Goal: Communication & Community: Answer question/provide support

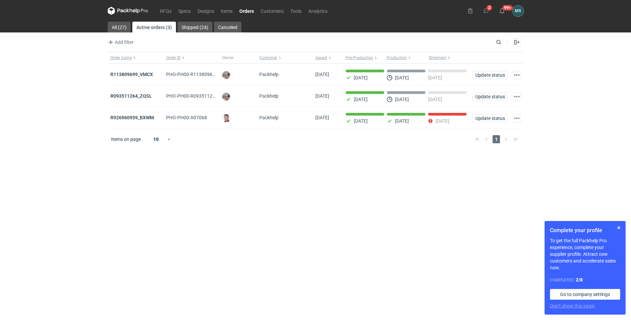
click at [440, 164] on main "All (27) Active orders (3) Shipped (24) Canceled Add filter Owner first name Ow…" at bounding box center [316, 171] width 422 height 298
click at [131, 96] on strong "R093511264_ZQSL" at bounding box center [131, 95] width 42 height 5
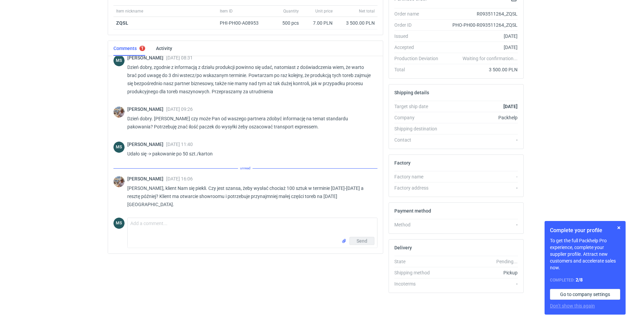
scroll to position [477, 0]
click at [199, 234] on textarea "Comment message" at bounding box center [253, 227] width 250 height 19
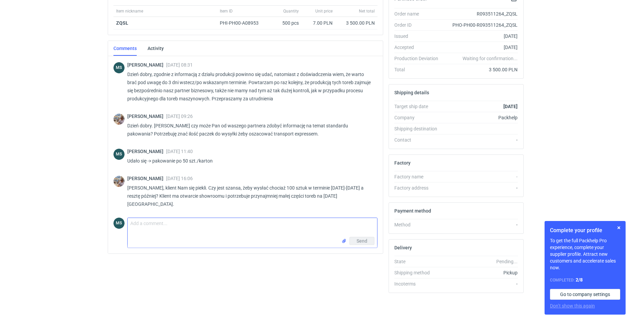
scroll to position [470, 0]
type textarea "Dzień dobry, mała aktualizacja - po mojej ingerencji prawdopodobnie uda się wcz…"
click at [356, 239] on button "Send" at bounding box center [362, 241] width 25 height 8
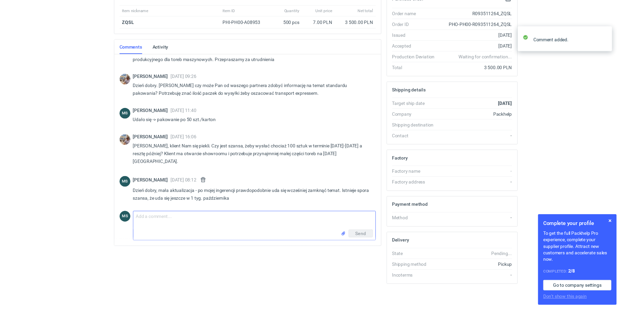
scroll to position [508, 0]
